Goal: Task Accomplishment & Management: Use online tool/utility

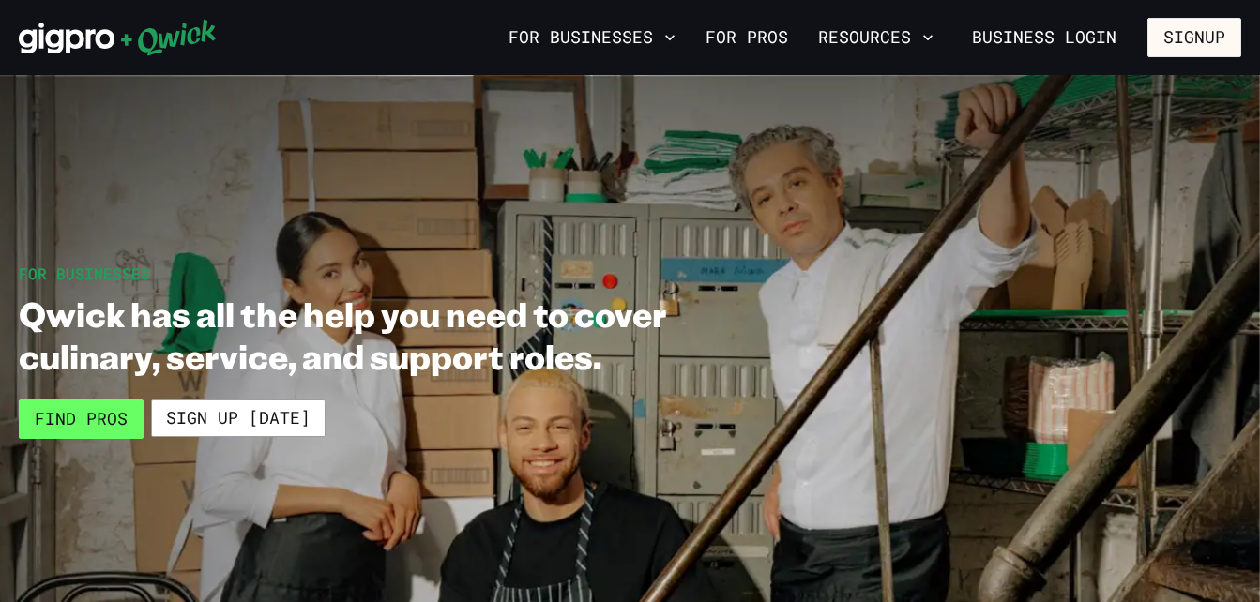
click at [55, 435] on link "Find Pros" at bounding box center [81, 419] width 125 height 39
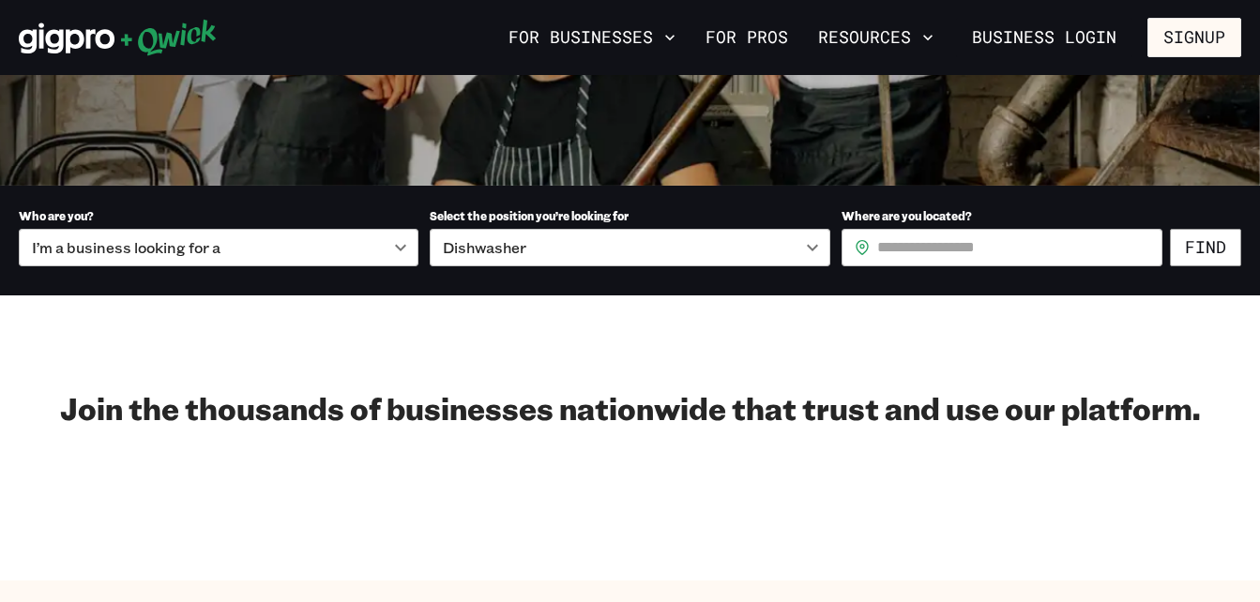
scroll to position [387, 0]
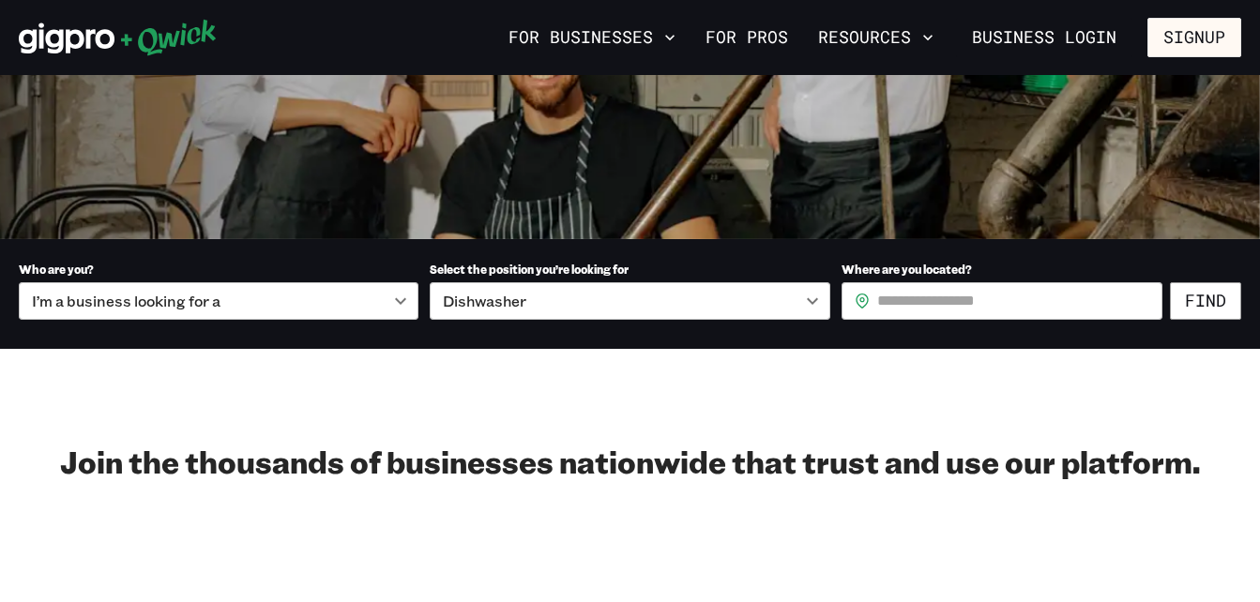
click at [235, 521] on div "Join the thousands of businesses nationwide that trust and use our platform." at bounding box center [630, 492] width 1260 height 98
click at [235, 489] on div "Join the thousands of businesses nationwide that trust and use our platform." at bounding box center [630, 492] width 1260 height 98
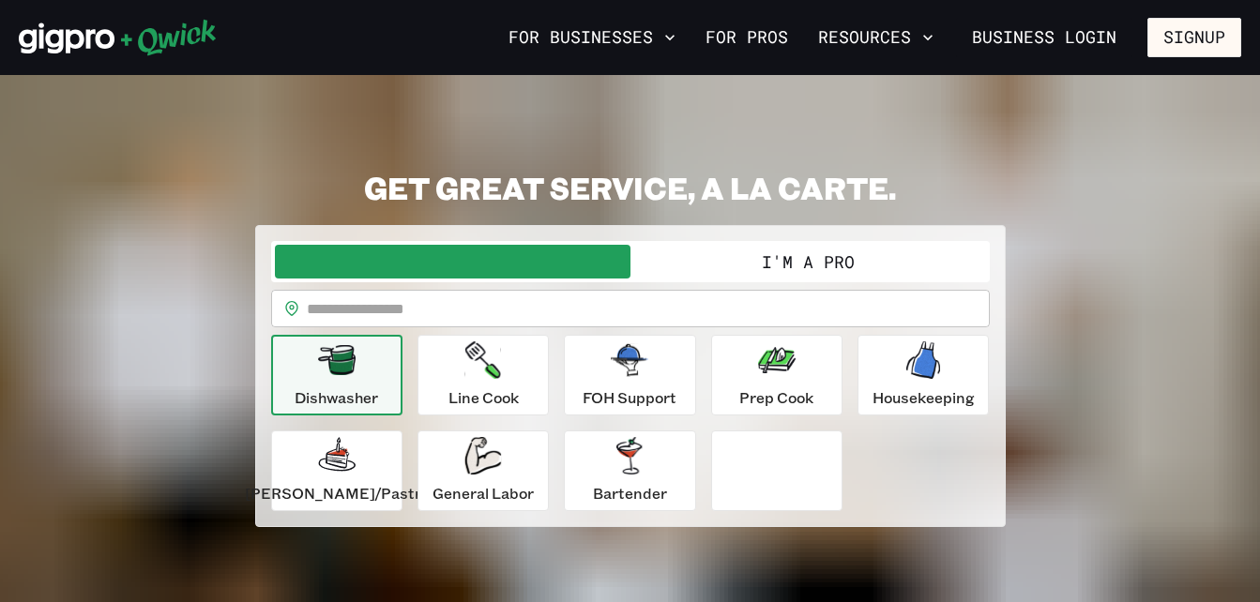
click at [366, 314] on input "text" at bounding box center [648, 309] width 683 height 38
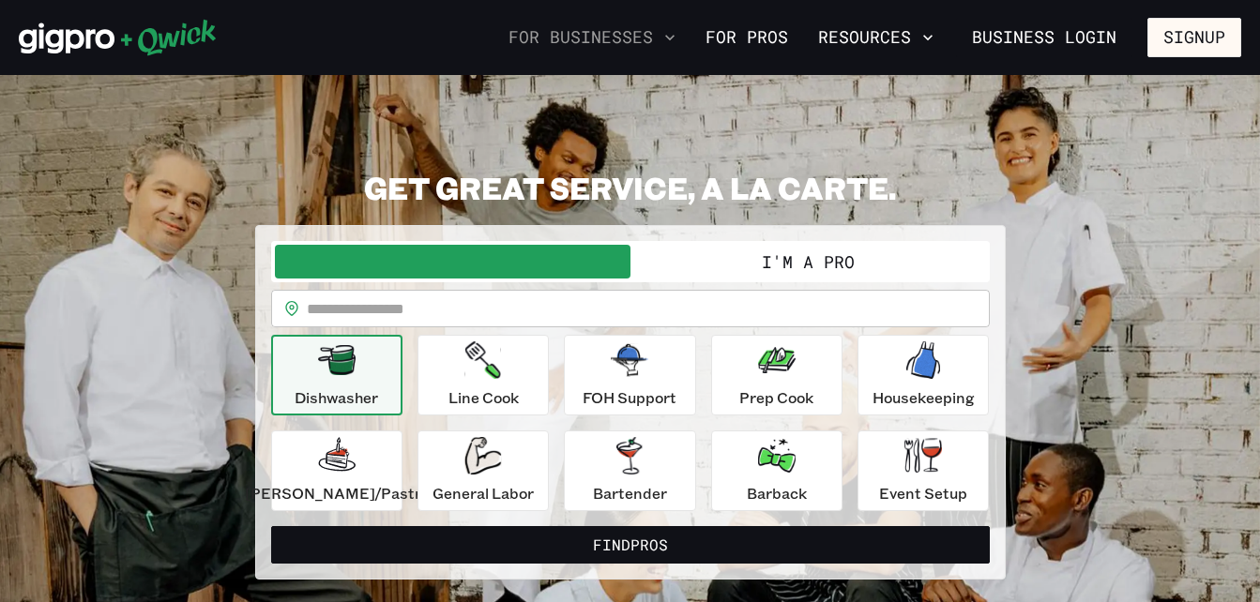
click at [660, 50] on button "For Businesses" at bounding box center [592, 38] width 182 height 32
click at [676, 38] on icon "button" at bounding box center [669, 37] width 19 height 19
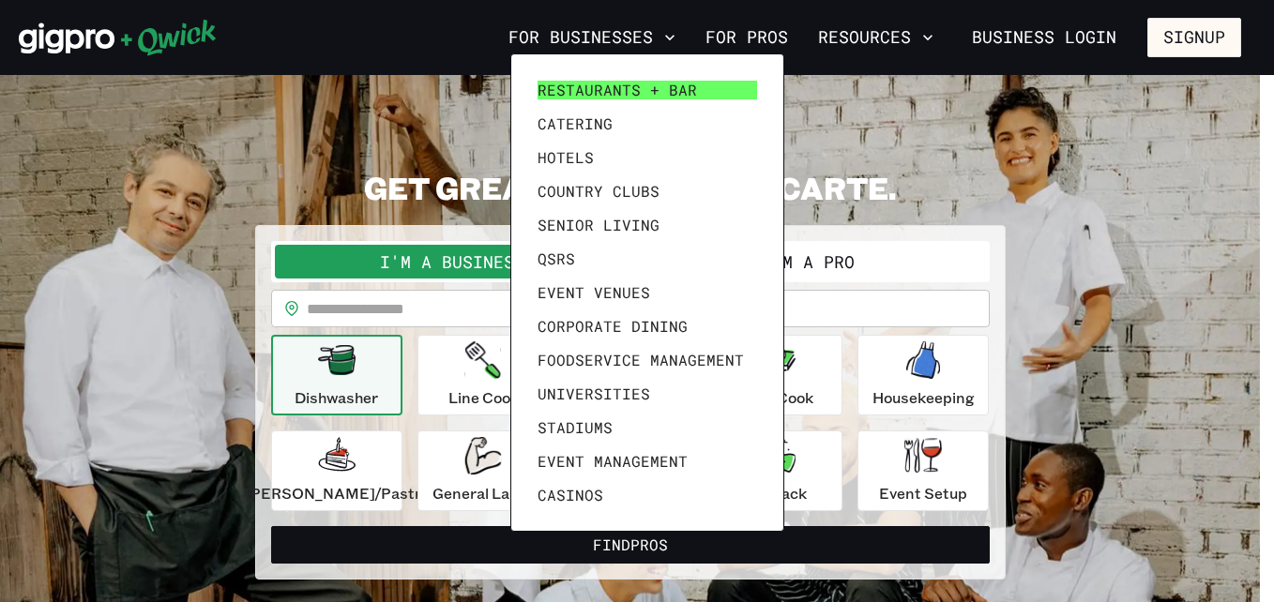
click at [564, 92] on span "Restaurants + Bar" at bounding box center [617, 90] width 159 height 19
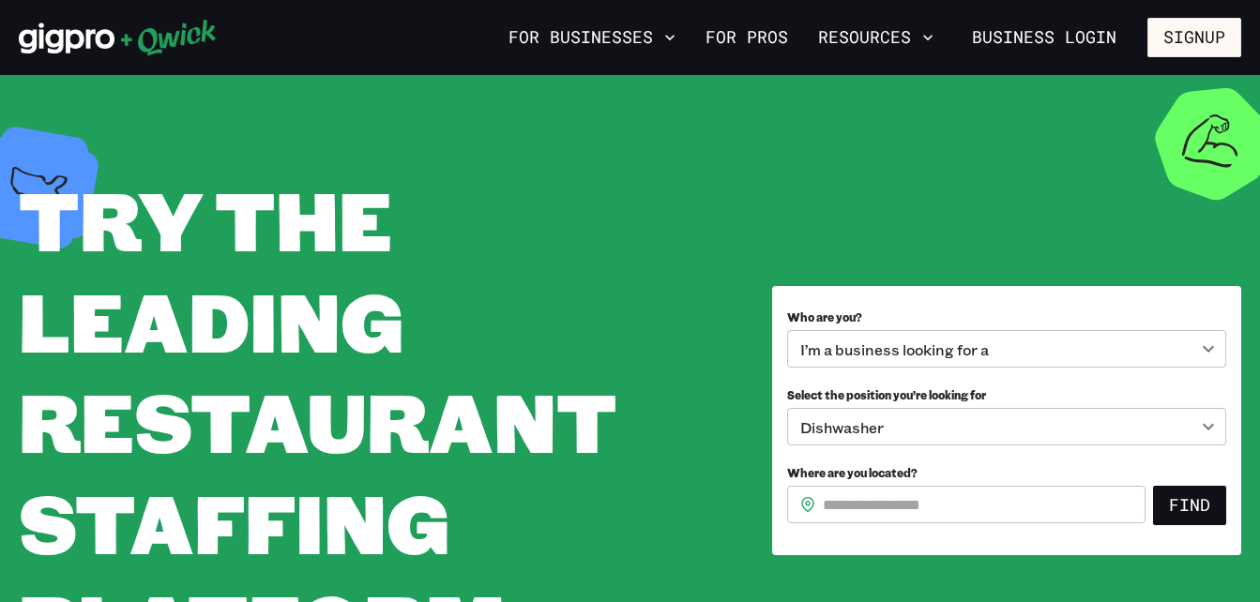
click at [852, 354] on body "**********" at bounding box center [630, 301] width 1260 height 602
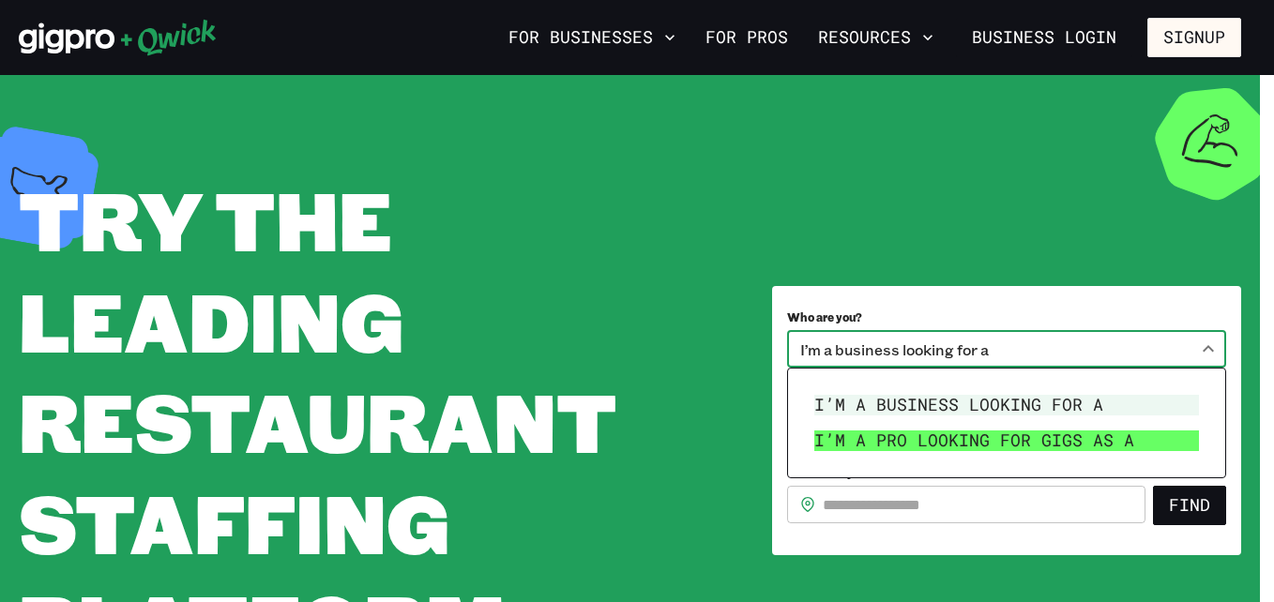
click at [873, 449] on li "I’m a pro looking for Gigs as a" at bounding box center [1007, 441] width 400 height 36
type input "***"
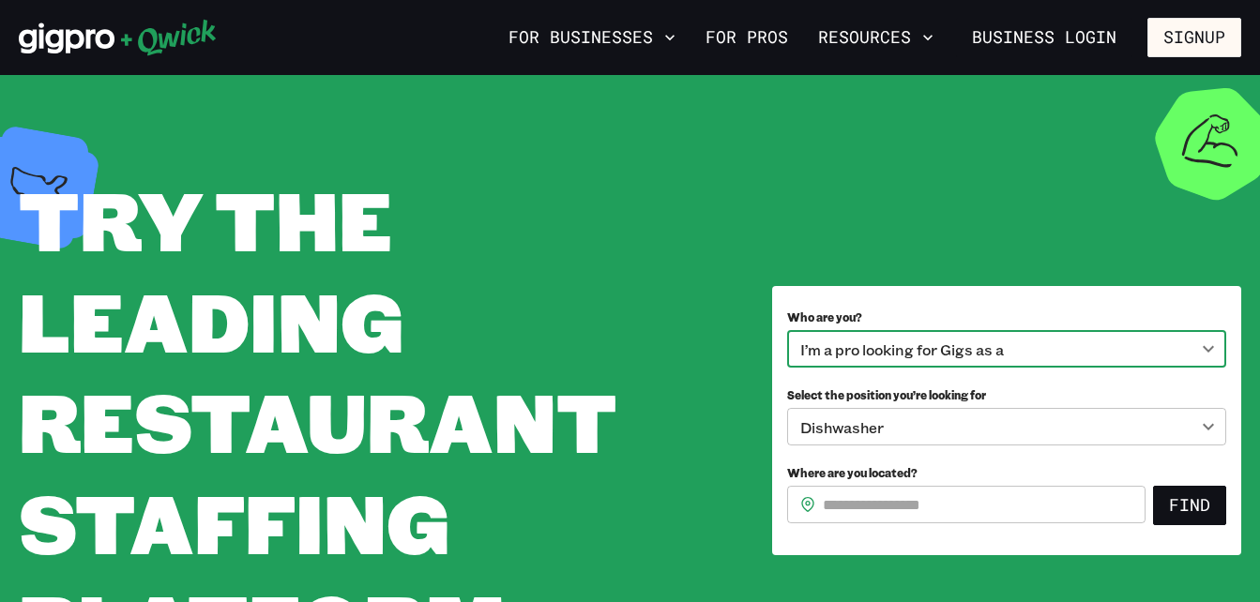
click at [953, 498] on input "Where are you located?" at bounding box center [984, 505] width 323 height 38
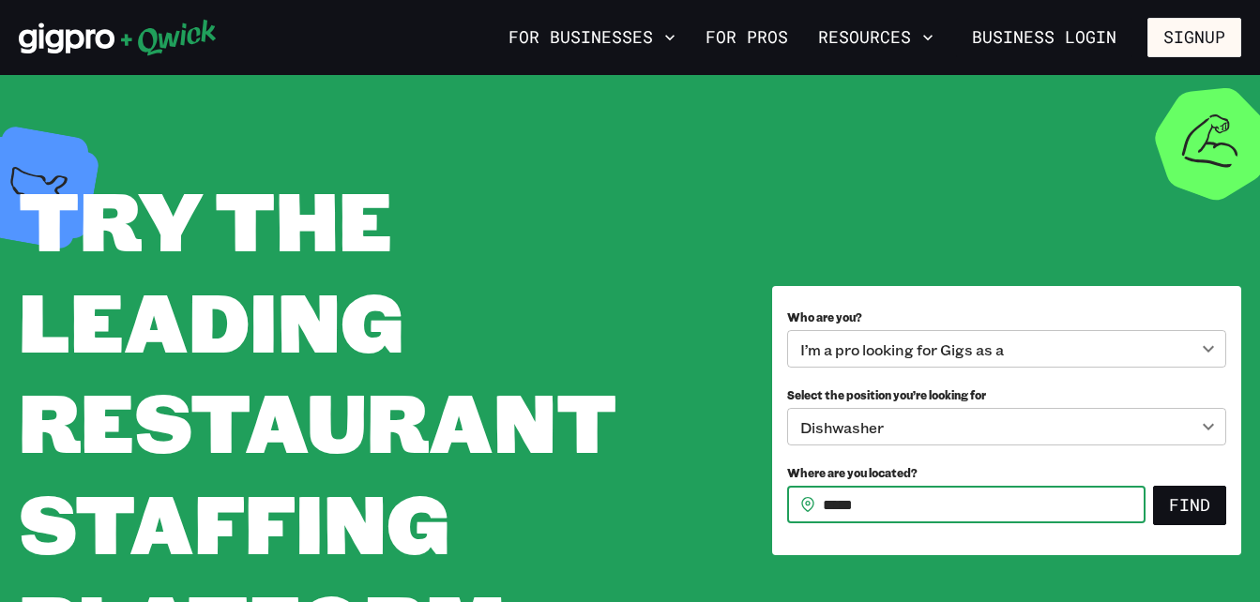
type input "*****"
click at [1153, 486] on button "Find" at bounding box center [1189, 505] width 73 height 39
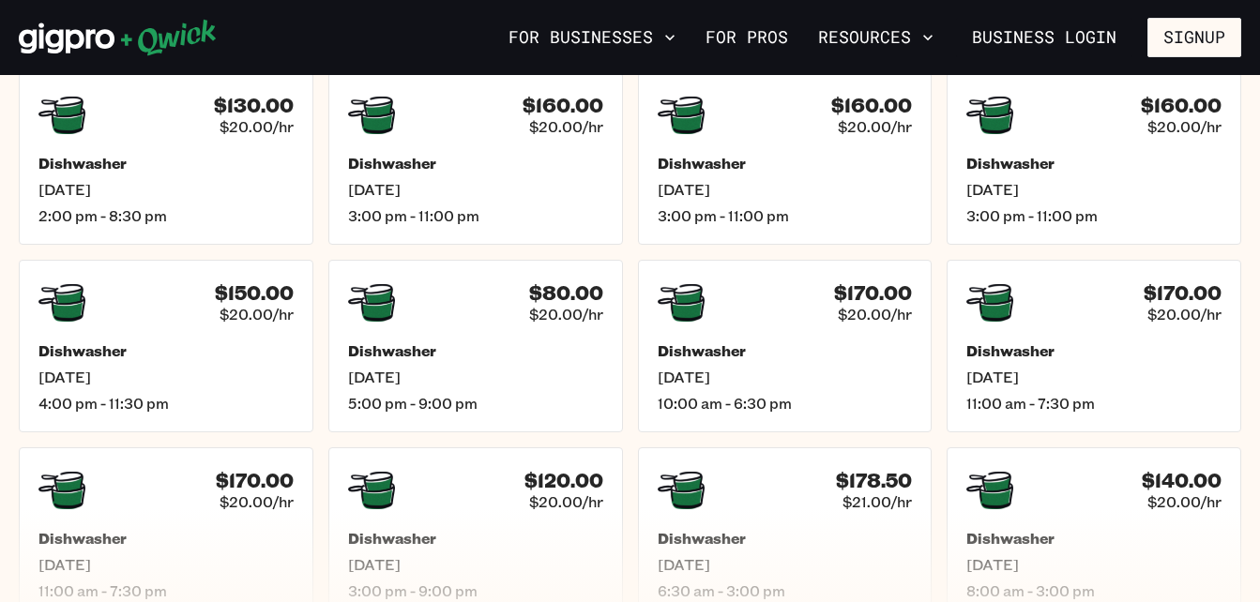
scroll to position [543, 0]
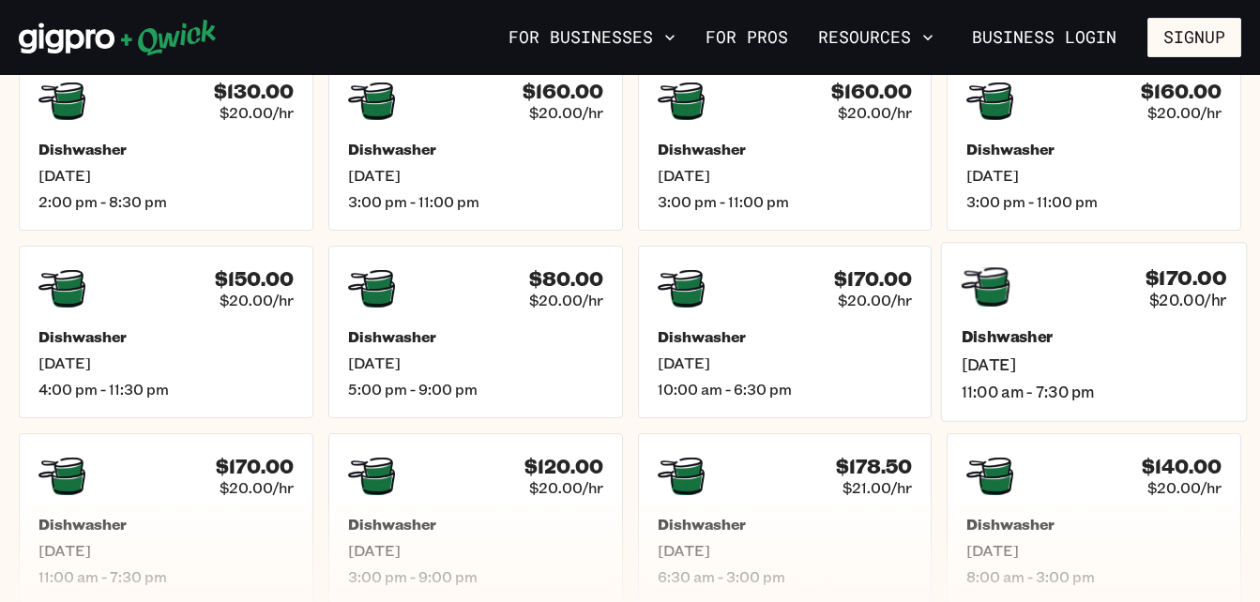
click at [1086, 327] on h5 "Dishwasher" at bounding box center [1095, 337] width 266 height 20
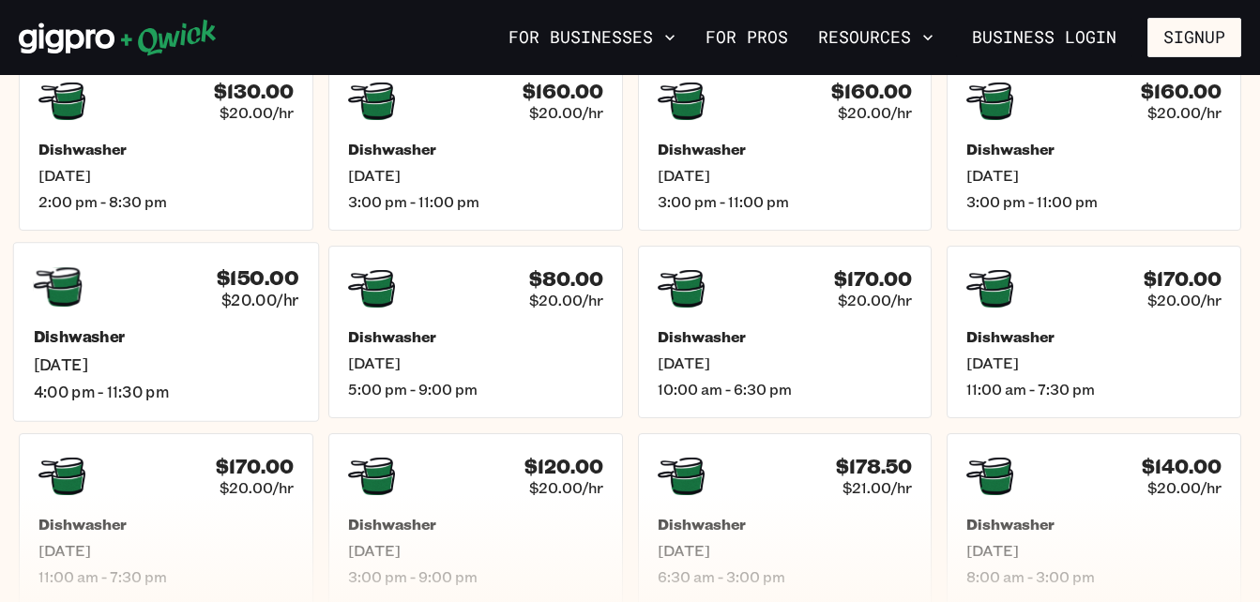
click at [235, 343] on h5 "Dishwasher" at bounding box center [167, 337] width 266 height 20
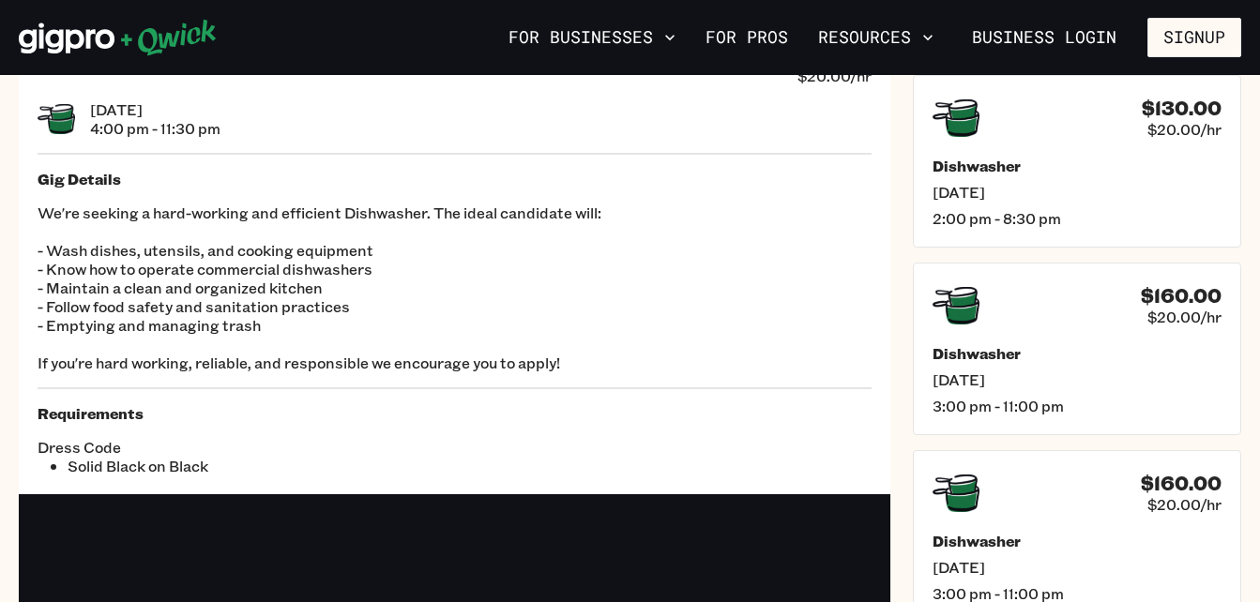
scroll to position [139, 0]
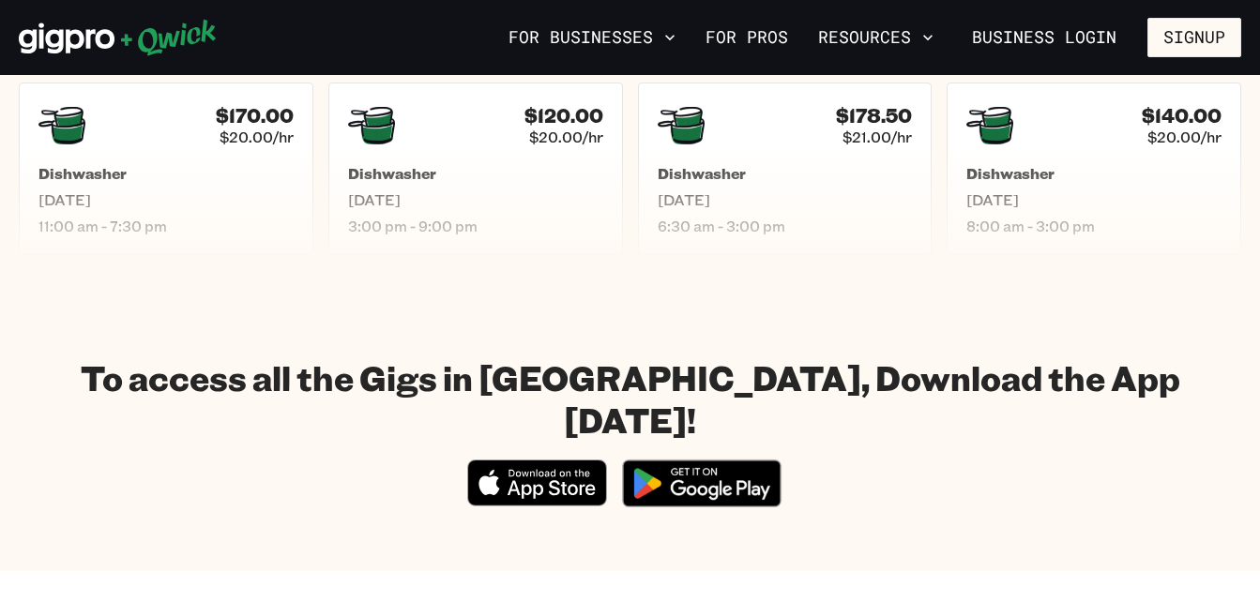
scroll to position [888, 0]
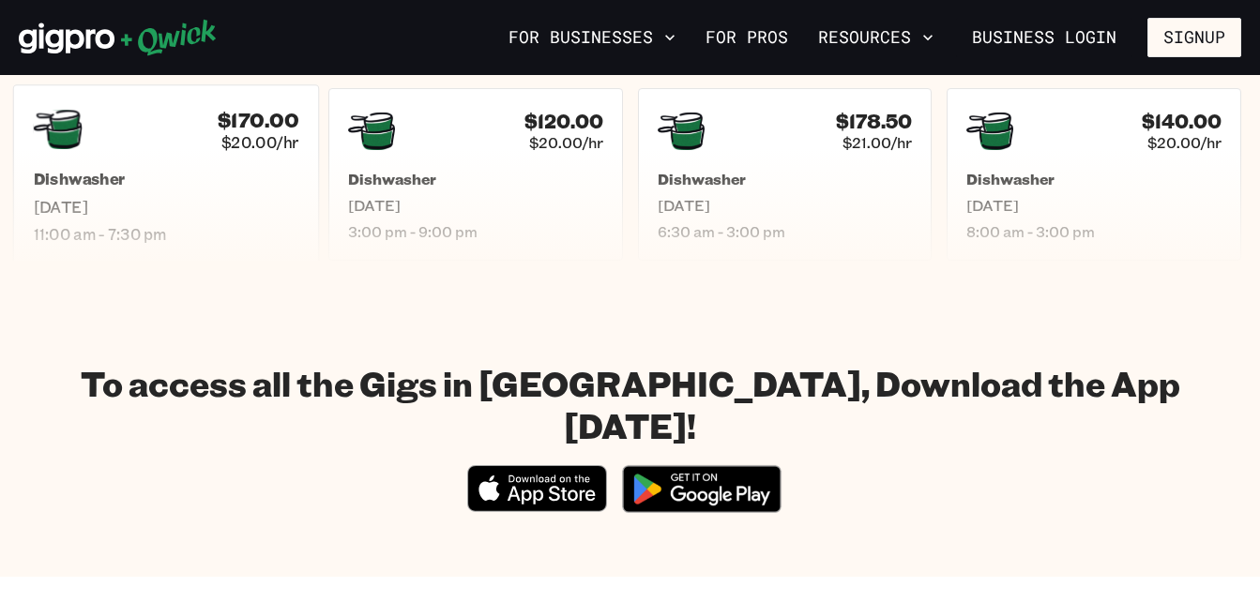
click at [266, 201] on span "Sun, Aug 24" at bounding box center [167, 207] width 266 height 20
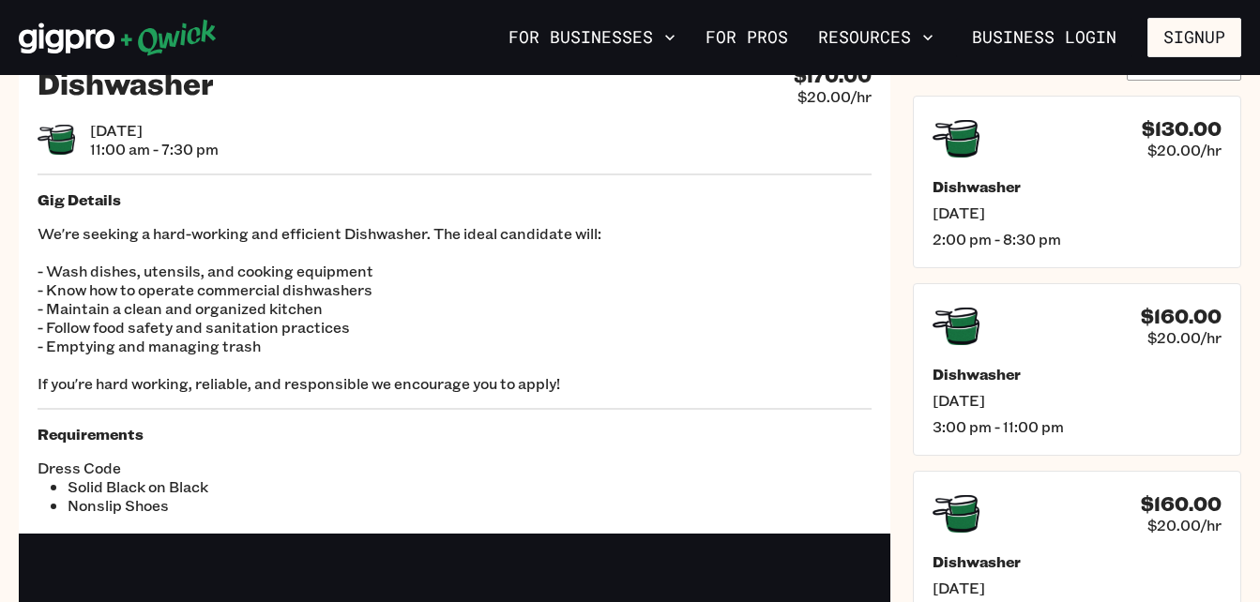
scroll to position [89, 0]
